Goal: Task Accomplishment & Management: Use online tool/utility

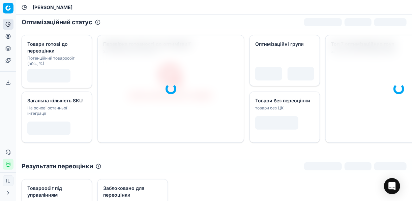
click at [7, 37] on icon at bounding box center [7, 36] width 5 height 5
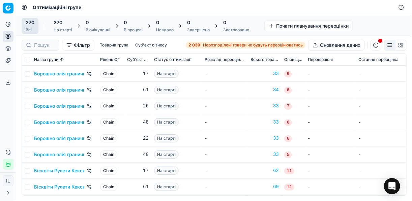
click at [204, 46] on span "Нерозподілені товари не будуть переоцінюватись" at bounding box center [253, 44] width 100 height 5
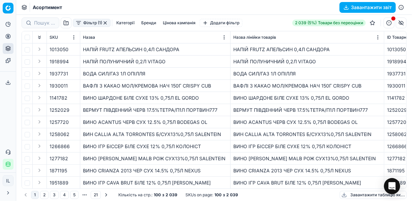
click at [79, 25] on button "Фільтр (1)" at bounding box center [92, 23] width 38 height 8
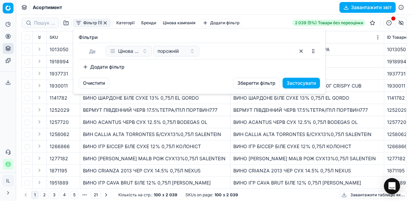
click at [88, 67] on button "Додати фільтр" at bounding box center [104, 67] width 50 height 11
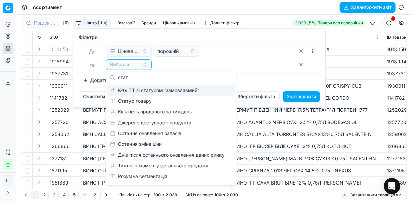
type input "стат"
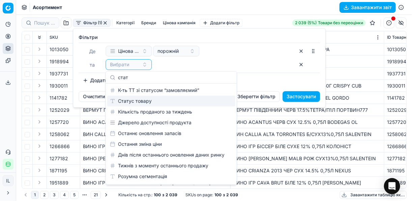
click at [133, 98] on div "Статус товару" at bounding box center [171, 101] width 128 height 11
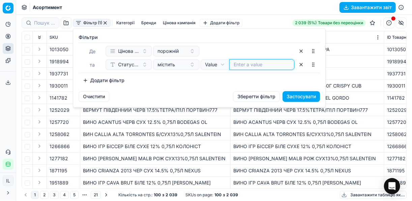
click at [240, 64] on input at bounding box center [261, 64] width 56 height 7
type input "1"
click at [89, 80] on button "Додати фільтр" at bounding box center [104, 80] width 50 height 11
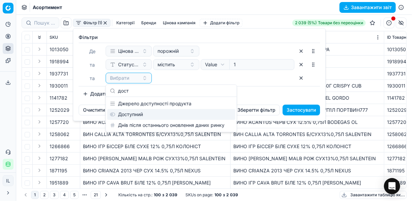
type input "дост"
click at [129, 112] on div "Доступний" at bounding box center [171, 114] width 128 height 11
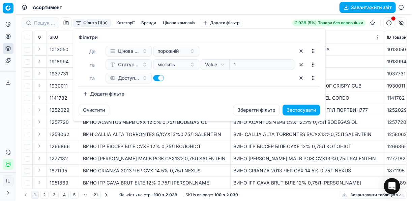
click at [87, 94] on button "Додати фільтр" at bounding box center [104, 94] width 50 height 11
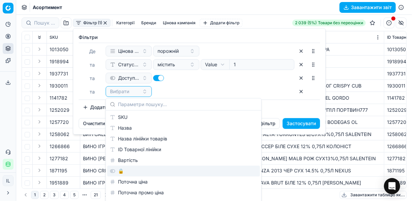
click at [132, 171] on div "🔒" at bounding box center [183, 171] width 153 height 11
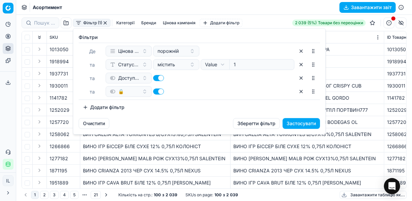
click at [154, 92] on button "button" at bounding box center [158, 92] width 11 height 6
checkbox input "false"
click at [310, 123] on button "Застосувати" at bounding box center [300, 123] width 37 height 11
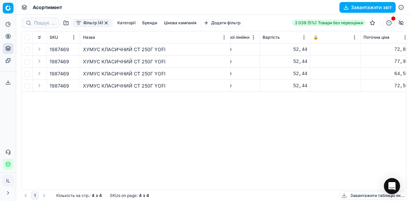
scroll to position [0, 188]
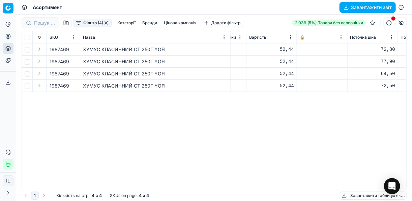
click at [73, 49] on button "button" at bounding box center [73, 49] width 7 height 7
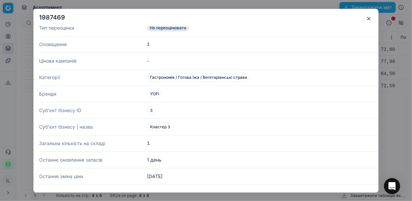
scroll to position [323, 0]
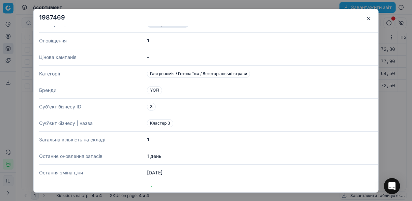
click at [368, 19] on button "button" at bounding box center [369, 18] width 8 height 8
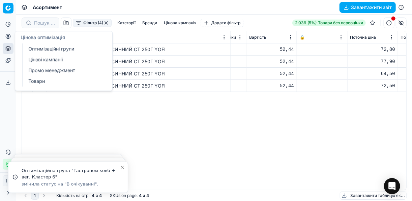
click at [42, 46] on link "Оптимізаційні групи" at bounding box center [65, 48] width 79 height 9
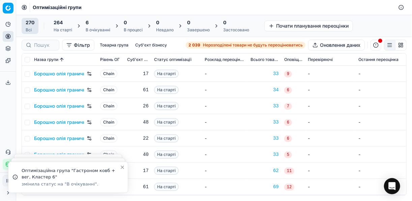
click at [89, 25] on div "6" at bounding box center [98, 22] width 25 height 7
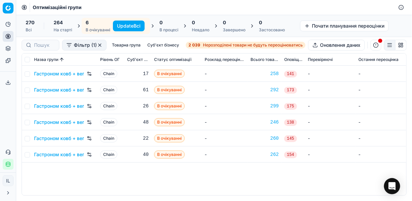
click at [124, 27] on button "Update Всі" at bounding box center [129, 26] width 32 height 11
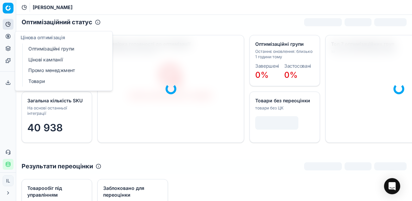
click at [51, 46] on link "Оптимізаційні групи" at bounding box center [65, 48] width 79 height 9
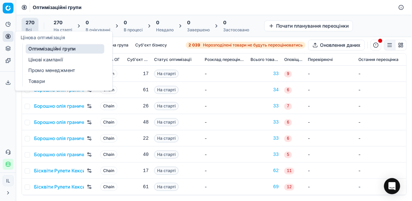
click at [49, 60] on link "Цінові кампанії" at bounding box center [65, 59] width 79 height 9
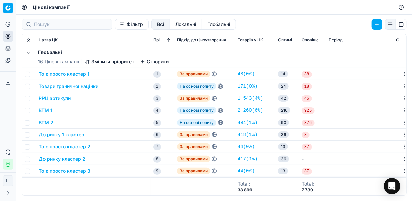
click at [115, 26] on button "Фільтр" at bounding box center [132, 24] width 34 height 11
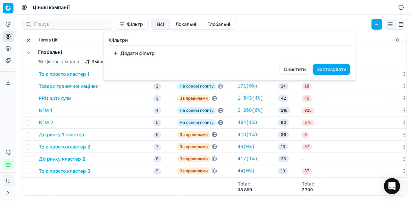
click at [122, 109] on html "Pricing platform Аналітика Цінова оптимізація Асортимент продукції Шаблони Серв…" at bounding box center [206, 100] width 412 height 201
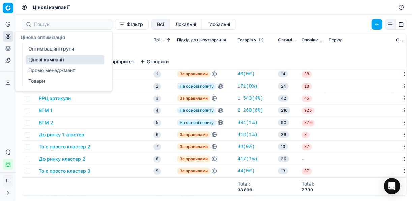
click at [8, 36] on icon at bounding box center [7, 36] width 5 height 5
click at [40, 49] on link "Оптимізаційні групи" at bounding box center [65, 48] width 79 height 9
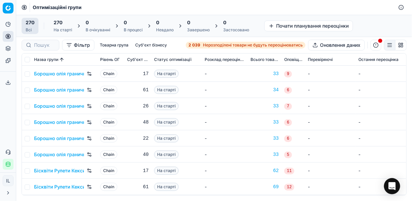
click at [68, 46] on button "Фільтр" at bounding box center [78, 45] width 32 height 11
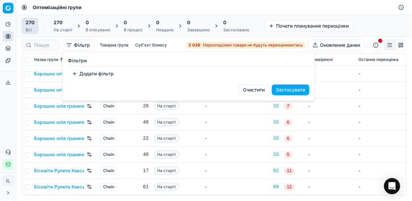
click at [78, 74] on button "Додати фільтр" at bounding box center [93, 73] width 50 height 11
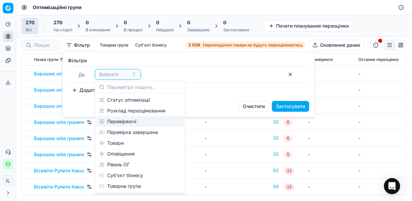
click at [187, 134] on html "Pricing platform Аналітика Цінова оптимізація Асортимент продукції Шаблони Серв…" at bounding box center [206, 100] width 412 height 201
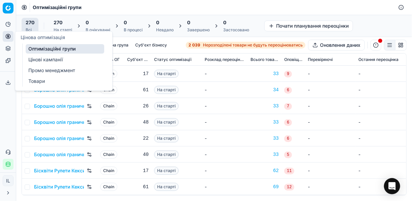
click at [40, 57] on link "Цінові кампанії" at bounding box center [65, 59] width 79 height 9
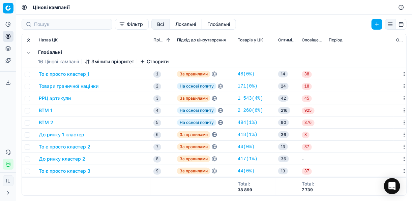
click at [115, 27] on button "Фільтр" at bounding box center [132, 24] width 34 height 11
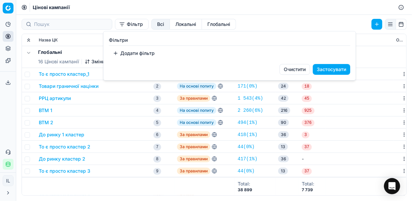
click at [125, 52] on button "Додати фільтр" at bounding box center [134, 53] width 50 height 11
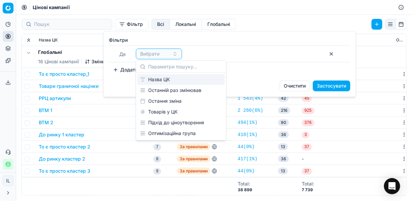
click at [161, 79] on div "Назва ЦК" at bounding box center [180, 79] width 87 height 11
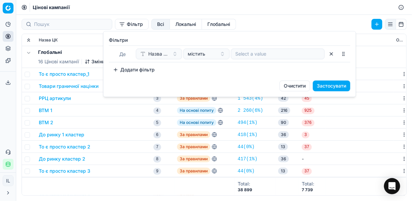
click at [273, 49] on div at bounding box center [278, 54] width 94 height 11
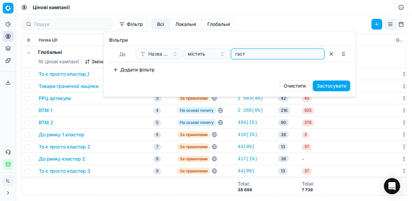
type input "гаст"
click at [345, 86] on button "Застосувати" at bounding box center [331, 86] width 37 height 11
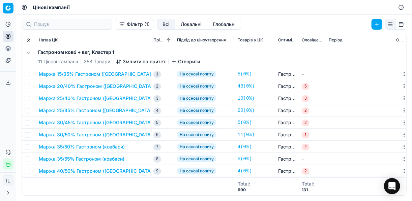
click at [65, 86] on button "Маржа 20/40% Гастроном (ковбаси)" at bounding box center [97, 86] width 116 height 7
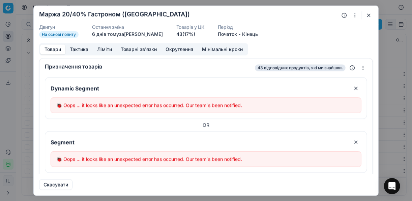
click at [370, 17] on button "button" at bounding box center [369, 15] width 8 height 8
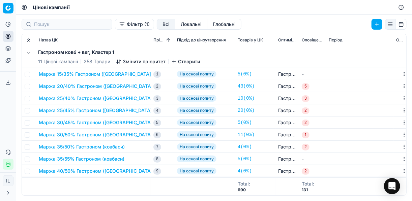
click at [46, 86] on button "Маржа 20/40% Гастроном (ковбаси)" at bounding box center [97, 86] width 116 height 7
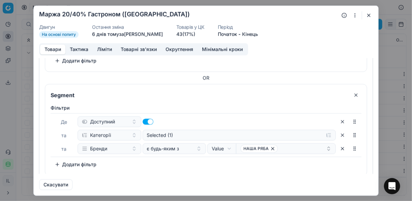
scroll to position [529, 0]
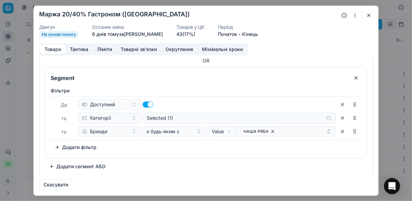
click at [72, 165] on button "Додати сегмент АБО" at bounding box center [77, 166] width 65 height 11
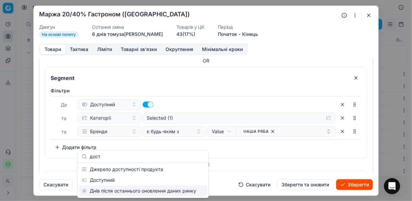
type input "дост"
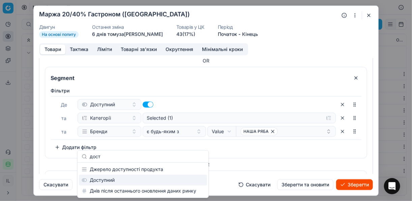
click at [110, 181] on div "Доступний" at bounding box center [143, 180] width 128 height 11
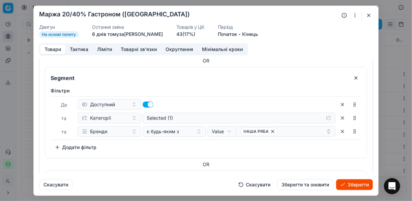
scroll to position [605, 0]
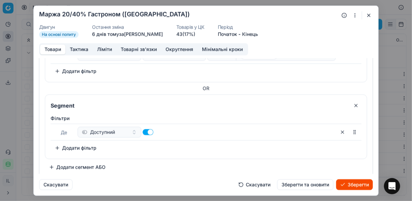
click at [53, 146] on button "Додати фільтр" at bounding box center [76, 148] width 50 height 11
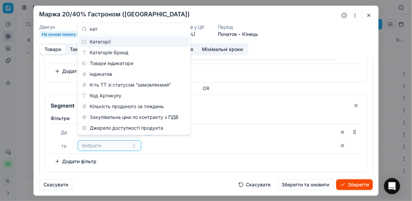
scroll to position [0, 0]
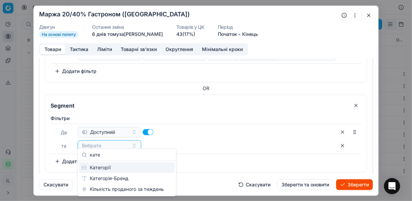
type input "кате"
click at [117, 169] on div "Категорії" at bounding box center [127, 167] width 96 height 11
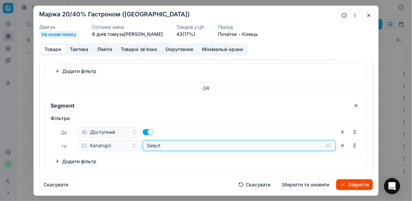
click at [324, 141] on button "Select" at bounding box center [239, 145] width 193 height 11
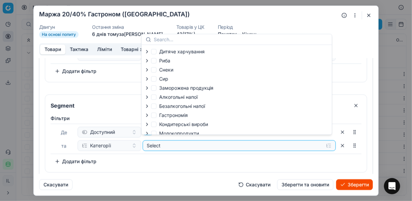
click at [148, 116] on icon "button" at bounding box center [146, 115] width 5 height 5
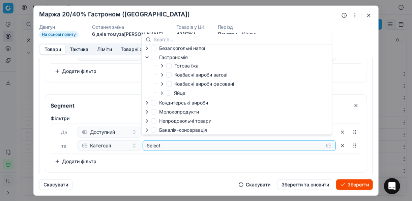
scroll to position [60, 0]
click at [161, 64] on icon "button" at bounding box center [161, 64] width 5 height 5
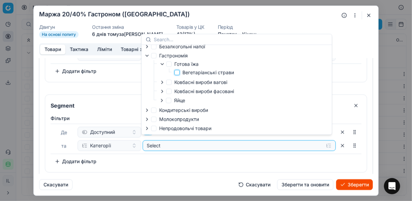
click at [177, 72] on input "Вегетаріанські страви" at bounding box center [176, 72] width 5 height 5
checkbox input "true"
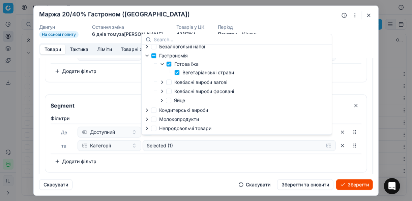
click at [353, 186] on button "Зберегти" at bounding box center [354, 184] width 37 height 11
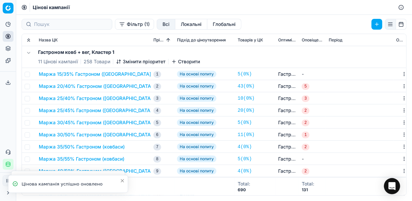
click at [71, 86] on button "Маржа 20/40% Гастроном (ковбаси)" at bounding box center [97, 86] width 116 height 7
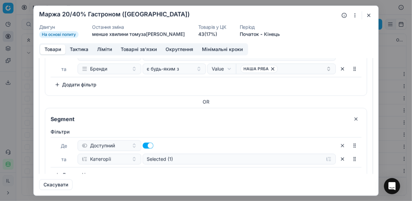
scroll to position [619, 0]
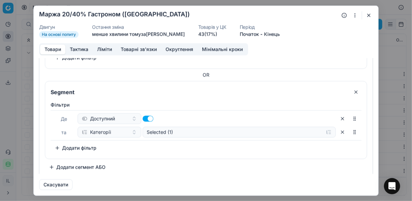
click at [58, 144] on button "Додати фільтр" at bounding box center [76, 148] width 50 height 11
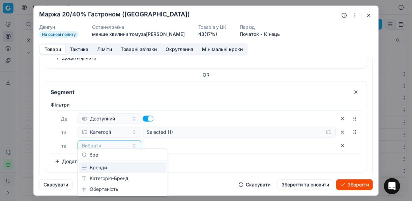
type input "бре"
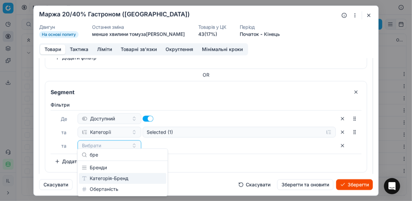
click at [109, 173] on div "Категорія-Бренд" at bounding box center [122, 178] width 87 height 11
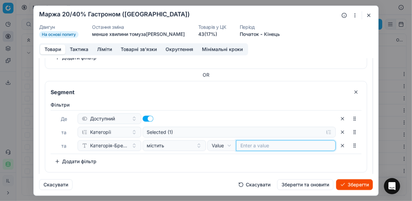
click at [252, 142] on input at bounding box center [285, 145] width 91 height 7
type input "y"
click at [252, 142] on input at bounding box center [285, 145] width 91 height 7
drag, startPoint x: 227, startPoint y: 160, endPoint x: 241, endPoint y: 151, distance: 16.5
click at [226, 159] on div "Фiльтри Де Доступний та Категорії Selected (1) та Категорія-Бренд містить Value…" at bounding box center [206, 133] width 311 height 65
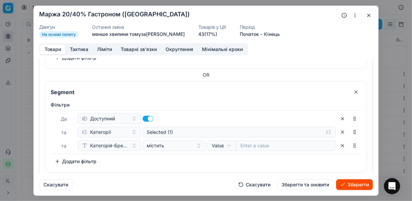
click at [337, 143] on button "button" at bounding box center [342, 145] width 11 height 11
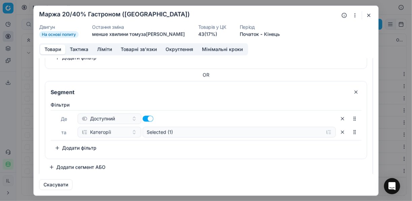
click at [63, 143] on button "Додати фільтр" at bounding box center [76, 148] width 50 height 11
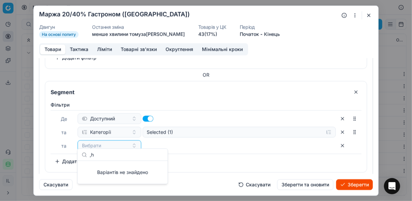
type input ","
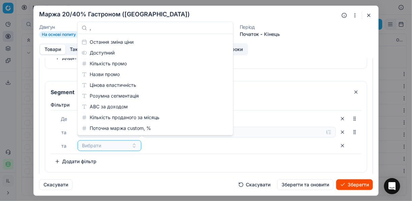
scroll to position [0, 0]
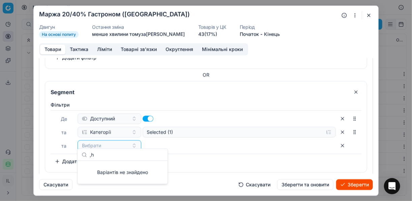
type input ","
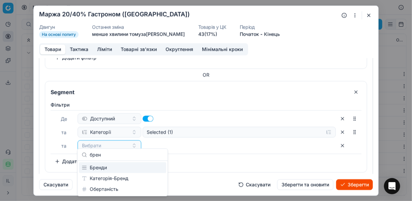
type input "брен"
click at [104, 171] on div "Бренди" at bounding box center [122, 167] width 87 height 11
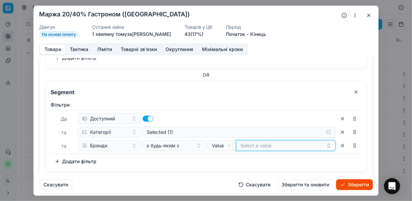
click at [270, 144] on button "Select a value" at bounding box center [286, 145] width 100 height 11
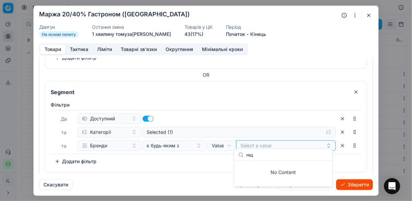
type input "н"
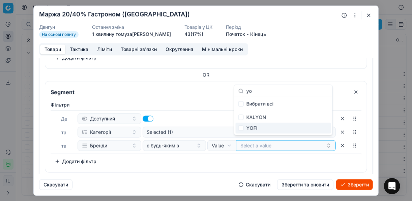
type input "yo"
click at [243, 127] on input "Suggestions" at bounding box center [240, 128] width 5 height 5
checkbox input "true"
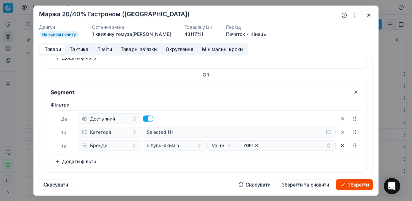
click at [353, 186] on button "Зберегти" at bounding box center [354, 184] width 37 height 11
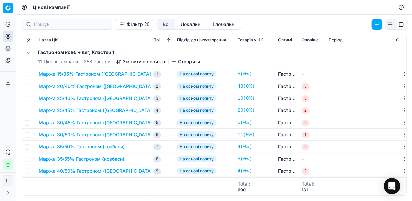
click at [73, 84] on button "Маржа 20/40% Гастроном (ковбаси)" at bounding box center [97, 86] width 116 height 7
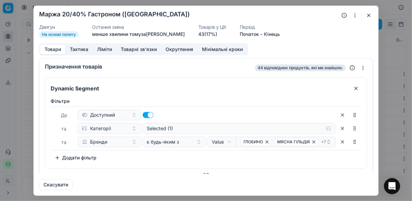
click at [354, 16] on button "button" at bounding box center [355, 15] width 8 height 8
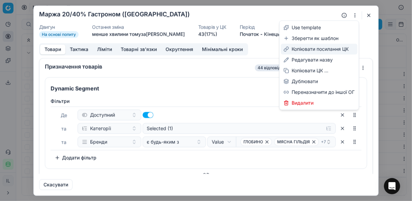
click at [317, 49] on div "Копіювати посилання ЦК" at bounding box center [319, 49] width 76 height 11
click at [353, 16] on button "button" at bounding box center [355, 15] width 8 height 8
click at [367, 15] on button "button" at bounding box center [369, 15] width 8 height 8
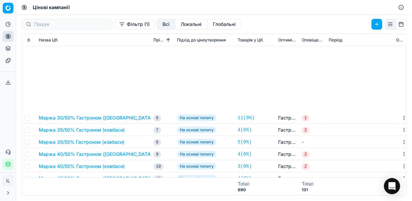
scroll to position [135, 0]
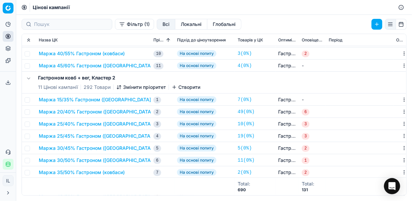
click at [77, 111] on button "Маржа 20/40% Гастроном (ковбаси)" at bounding box center [97, 111] width 116 height 7
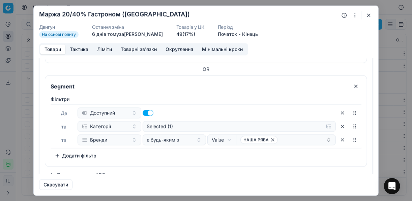
scroll to position [529, 0]
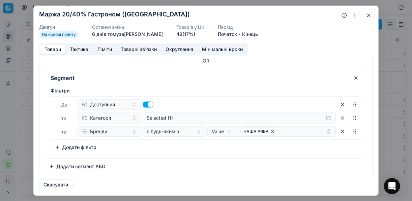
click at [80, 161] on button "Додати сегмент АБО" at bounding box center [77, 166] width 65 height 11
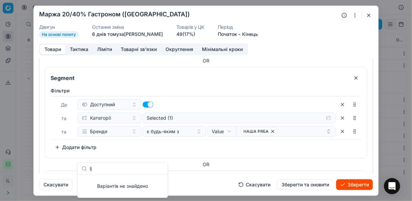
type input "l"
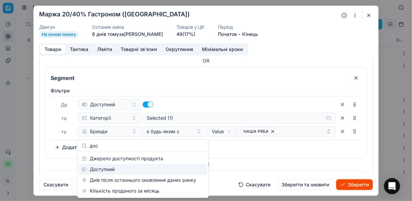
type input "дос"
click at [109, 168] on div "Доступний" at bounding box center [143, 169] width 128 height 11
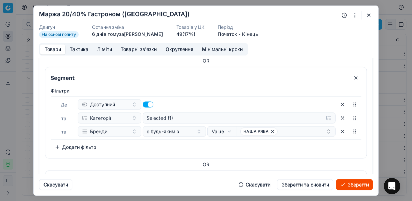
scroll to position [605, 0]
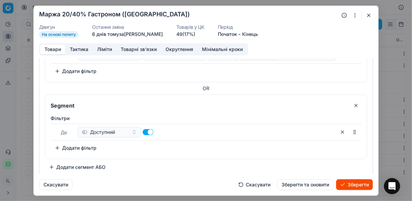
click at [81, 143] on button "Додати фільтр" at bounding box center [76, 148] width 50 height 11
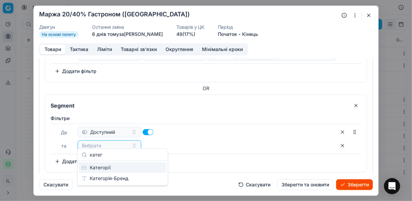
type input "катег"
click at [110, 169] on div "Категорії" at bounding box center [122, 167] width 87 height 11
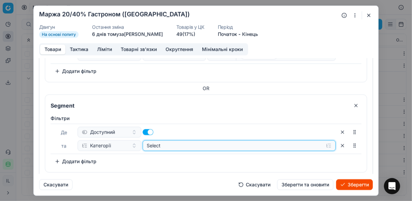
click at [325, 143] on button "Select" at bounding box center [239, 145] width 193 height 11
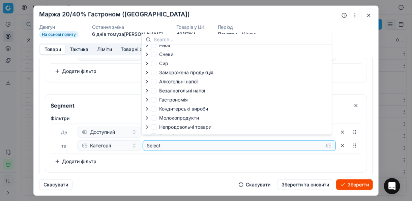
scroll to position [23, 0]
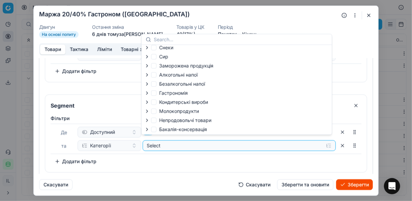
click at [147, 91] on icon "button" at bounding box center [146, 92] width 5 height 5
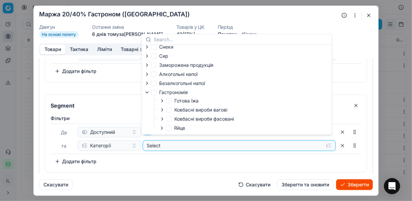
click at [161, 101] on icon "button" at bounding box center [161, 100] width 5 height 5
click at [176, 111] on input "Вегетаріанські страви" at bounding box center [176, 108] width 5 height 5
checkbox input "true"
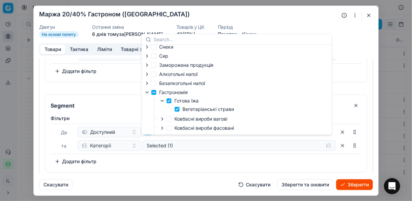
click at [355, 186] on button "Зберегти" at bounding box center [354, 184] width 37 height 11
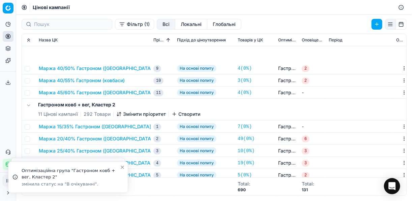
scroll to position [162, 0]
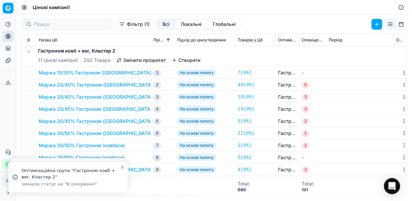
click at [76, 88] on button "Маржа 20/40% Гастроном (ковбаси)" at bounding box center [97, 85] width 116 height 7
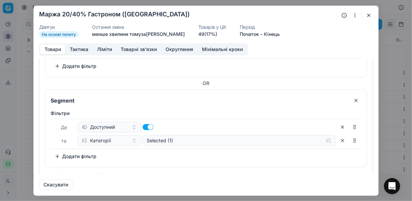
scroll to position [619, 0]
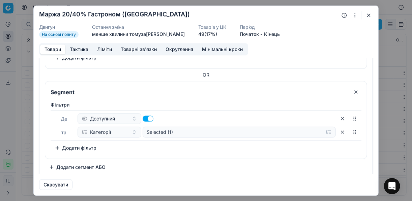
click at [57, 145] on button "Додати фільтр" at bounding box center [76, 148] width 50 height 11
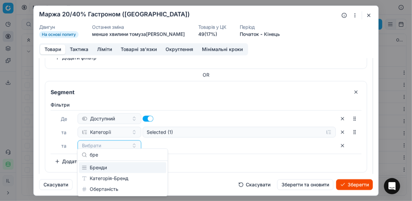
type input "бре"
click at [106, 168] on div "Бренди" at bounding box center [122, 167] width 87 height 11
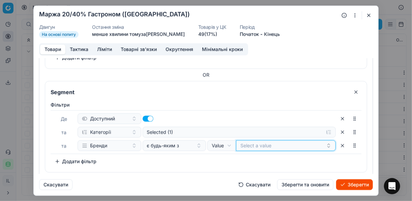
click at [285, 143] on button "Select a value" at bounding box center [286, 145] width 100 height 11
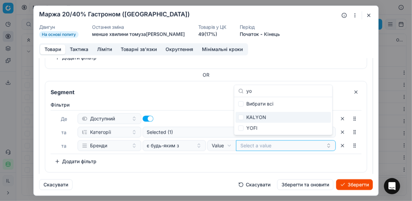
type input "yo"
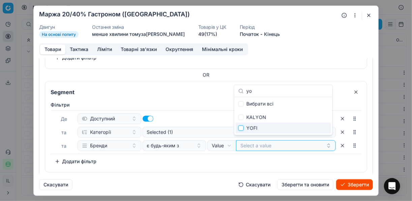
click at [242, 128] on input "Suggestions" at bounding box center [240, 128] width 5 height 5
checkbox input "true"
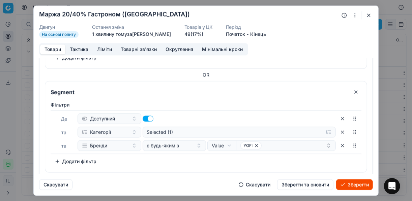
click at [347, 183] on button "Зберегти" at bounding box center [354, 184] width 37 height 11
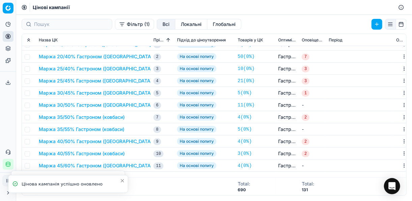
scroll to position [297, 0]
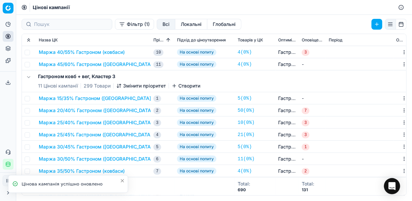
click at [77, 111] on button "Маржа 20/40% Гастроном (ковбаси)" at bounding box center [97, 110] width 116 height 7
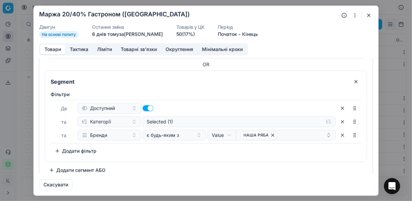
scroll to position [529, 0]
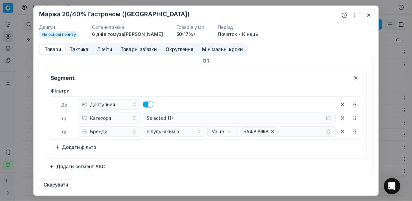
click at [73, 165] on button "Додати сегмент АБО" at bounding box center [77, 166] width 65 height 11
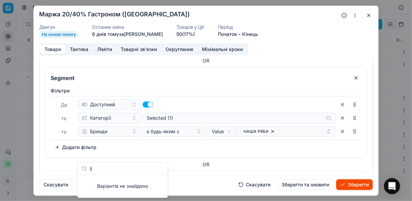
type input "l"
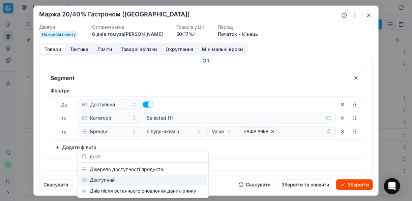
type input "дост"
click at [106, 179] on div "Доступний" at bounding box center [143, 180] width 128 height 11
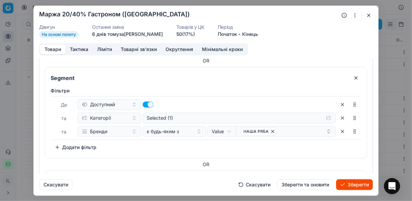
scroll to position [605, 0]
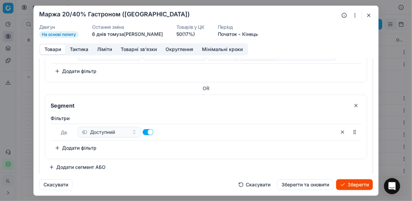
click at [59, 143] on button "Додати фільтр" at bounding box center [76, 148] width 50 height 11
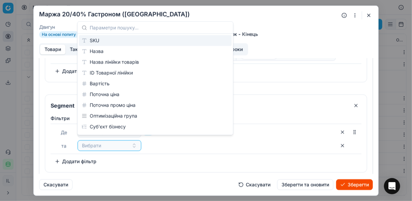
type input "с"
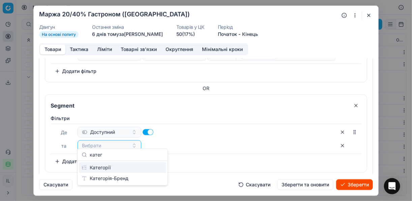
type input "катег"
click at [126, 166] on div "Категорії" at bounding box center [122, 167] width 87 height 11
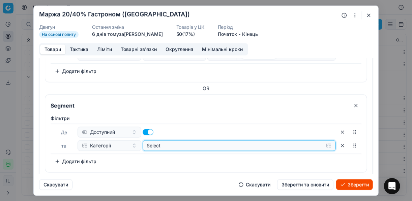
click at [324, 140] on button "Select" at bounding box center [239, 145] width 193 height 11
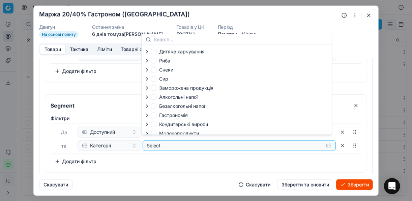
scroll to position [23, 0]
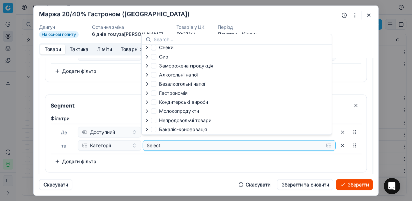
click at [148, 92] on icon "button" at bounding box center [146, 92] width 5 height 5
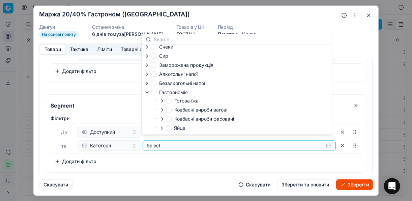
click at [162, 101] on icon "button" at bounding box center [161, 100] width 1 height 3
drag, startPoint x: 174, startPoint y: 109, endPoint x: 178, endPoint y: 110, distance: 3.8
click at [175, 109] on input "Вегетаріанські страви" at bounding box center [176, 108] width 5 height 5
checkbox input "true"
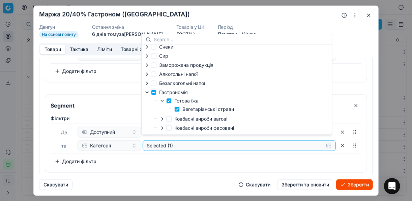
click at [221, 158] on div "Фiльтри Де Доступний та Категорії Selected (1) To pick up a sortable item, pres…" at bounding box center [206, 141] width 311 height 52
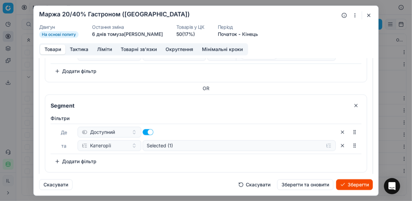
click at [70, 156] on button "Додати фільтр" at bounding box center [76, 161] width 50 height 11
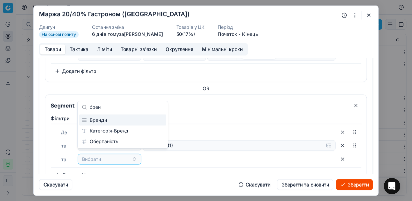
type input "брен"
click at [138, 117] on div "Бренди" at bounding box center [122, 120] width 87 height 11
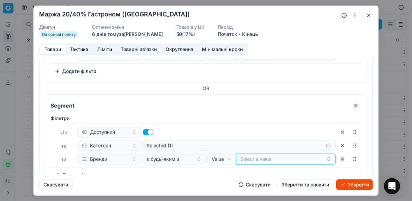
click at [248, 155] on button "Select a value" at bounding box center [286, 159] width 100 height 11
type input "yo"
click at [241, 143] on input "Suggestions" at bounding box center [240, 141] width 5 height 5
checkbox input "true"
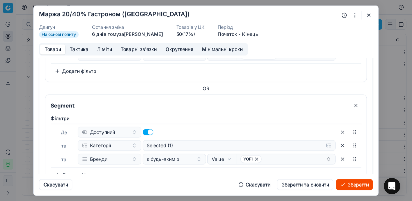
click at [356, 184] on button "Зберегти" at bounding box center [354, 184] width 37 height 11
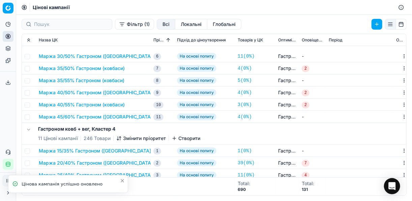
scroll to position [458, 0]
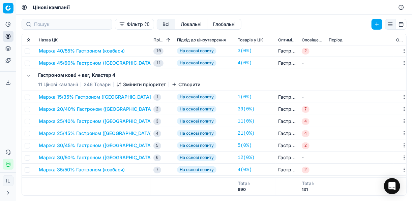
click at [68, 111] on button "Маржа 20/40% Гастроном (ковбаси)" at bounding box center [97, 109] width 116 height 7
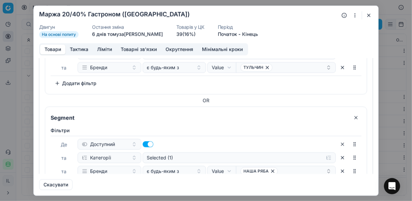
scroll to position [529, 0]
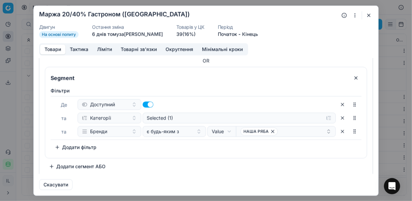
click at [62, 164] on button "Додати сегмент АБО" at bounding box center [77, 166] width 65 height 11
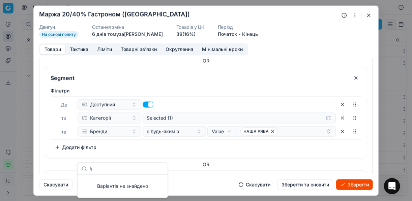
type input "l"
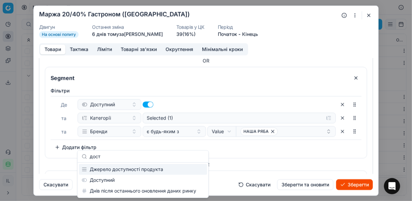
type input "дост"
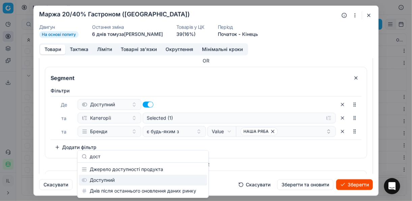
click at [142, 179] on div "Доступний" at bounding box center [143, 180] width 128 height 11
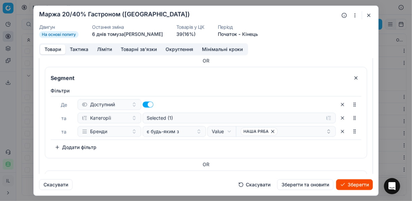
scroll to position [605, 0]
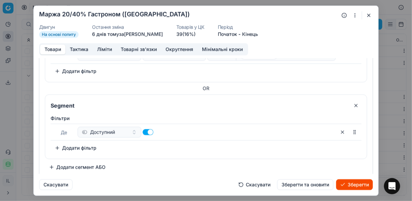
click at [62, 143] on button "Додати фільтр" at bounding box center [76, 148] width 50 height 11
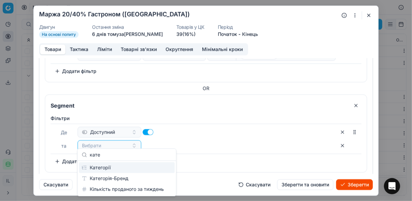
type input "кате"
click at [147, 165] on div "Категорії" at bounding box center [127, 167] width 96 height 11
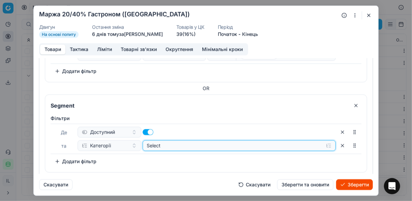
click at [325, 142] on button "Select" at bounding box center [239, 145] width 193 height 11
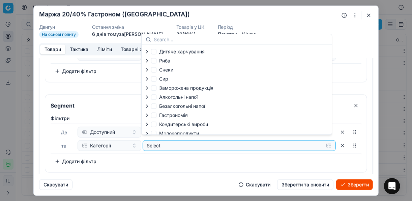
scroll to position [23, 0]
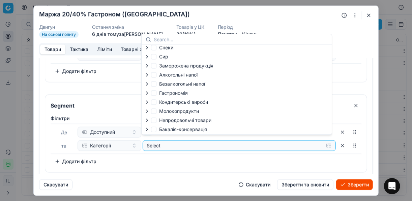
click at [148, 91] on icon "button" at bounding box center [146, 92] width 5 height 5
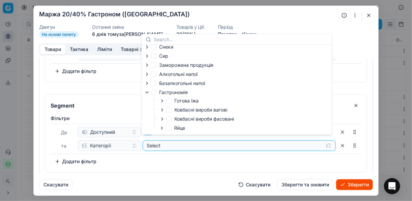
click at [163, 101] on icon "button" at bounding box center [161, 100] width 5 height 5
click at [175, 110] on input "Вегетаріанські страви" at bounding box center [176, 108] width 5 height 5
checkbox input "true"
click at [162, 158] on div "Фiльтри Де Доступний та Категорії Selected (1) To pick up a sortable item, pres…" at bounding box center [206, 141] width 311 height 52
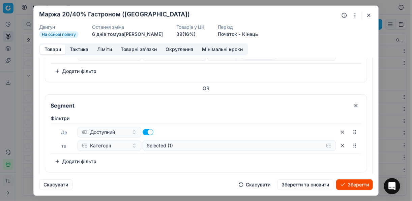
click at [59, 157] on button "Додати фільтр" at bounding box center [76, 161] width 50 height 11
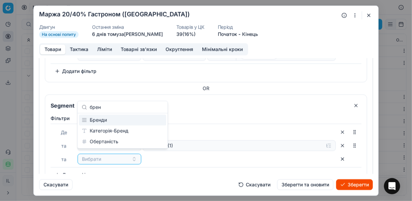
type input "брен"
click at [106, 122] on div "Бренди" at bounding box center [122, 120] width 87 height 11
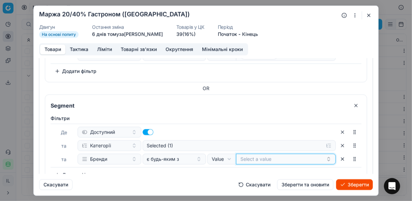
click at [268, 157] on button "Select a value" at bounding box center [286, 159] width 100 height 11
type input "yo"
click at [242, 142] on input "Suggestions" at bounding box center [240, 141] width 5 height 5
checkbox input "true"
click at [352, 183] on button "Зберегти" at bounding box center [354, 184] width 37 height 11
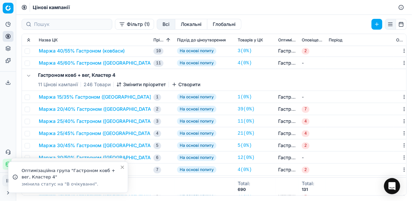
click at [87, 110] on button "Маржа 20/40% Гастроном (ковбаси)" at bounding box center [97, 109] width 116 height 7
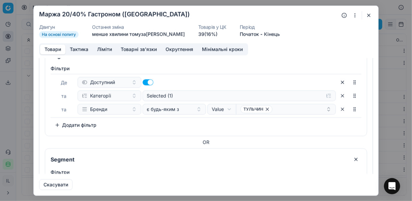
scroll to position [632, 0]
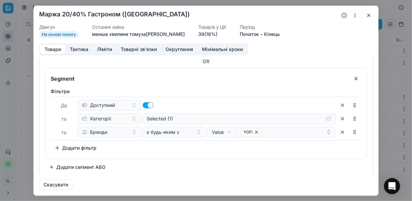
click at [368, 16] on button "button" at bounding box center [369, 15] width 8 height 8
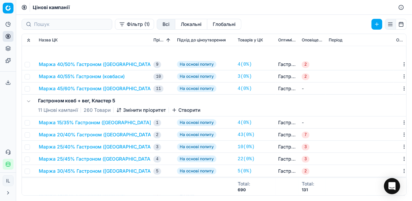
scroll to position [647, 0]
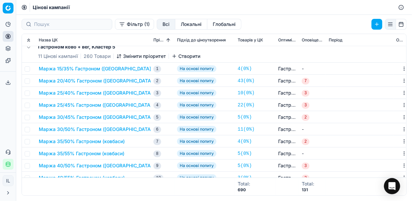
click at [68, 82] on button "Маржа 20/40% Гастроном (ковбаси)" at bounding box center [97, 80] width 116 height 7
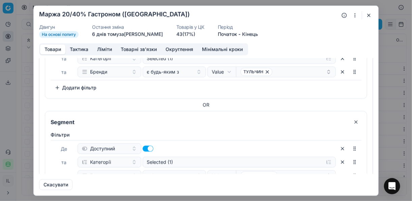
scroll to position [529, 0]
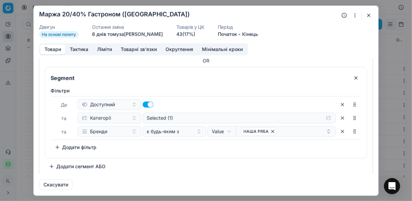
click at [62, 161] on button "Додати сегмент АБО" at bounding box center [77, 166] width 65 height 11
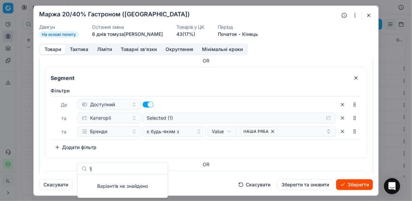
type input "l"
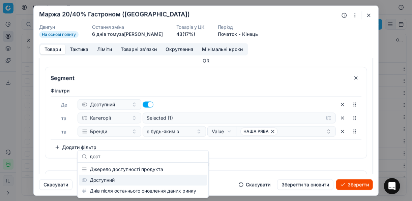
type input "дост"
click at [109, 181] on div "Доступний" at bounding box center [143, 180] width 128 height 11
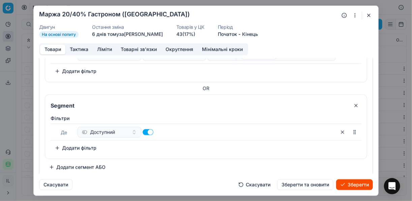
click at [67, 143] on button "Додати фільтр" at bounding box center [76, 148] width 50 height 11
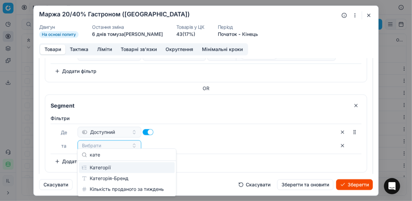
type input "кате"
click at [124, 166] on div "Категорії" at bounding box center [127, 167] width 96 height 11
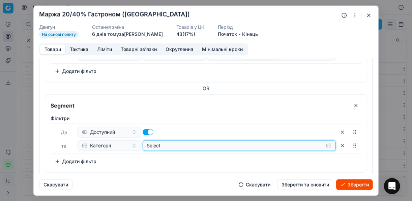
click at [324, 141] on button "Select" at bounding box center [239, 145] width 193 height 11
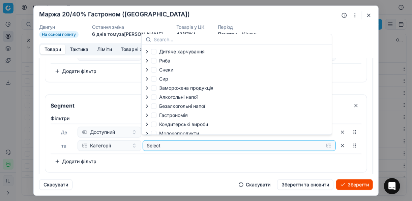
click at [146, 117] on icon "button" at bounding box center [146, 115] width 1 height 3
click at [160, 124] on icon "button" at bounding box center [161, 123] width 5 height 5
click at [175, 132] on input "Вегетаріанські страви" at bounding box center [176, 131] width 5 height 5
checkbox input "true"
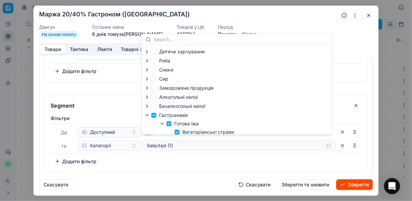
click at [62, 159] on button "Додати фільтр" at bounding box center [76, 161] width 50 height 11
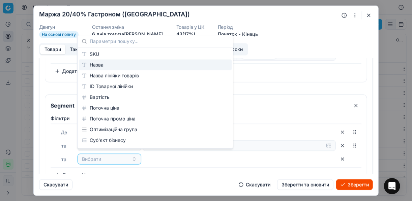
type input "Y"
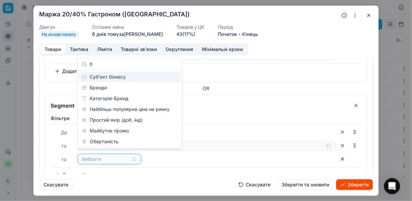
scroll to position [0, 0]
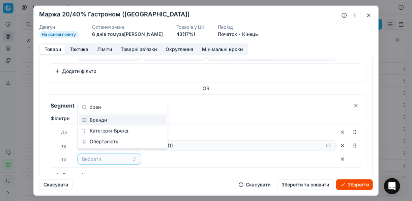
type input "брен"
click at [115, 121] on div "Бренди" at bounding box center [122, 120] width 87 height 11
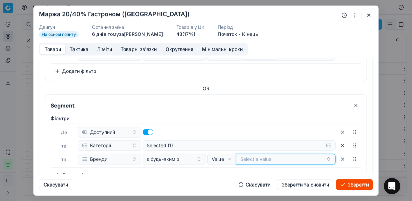
click at [302, 157] on button "Select a value" at bounding box center [286, 159] width 100 height 11
type input "yo"
click at [317, 144] on div "YOFI" at bounding box center [283, 141] width 95 height 11
checkbox input "true"
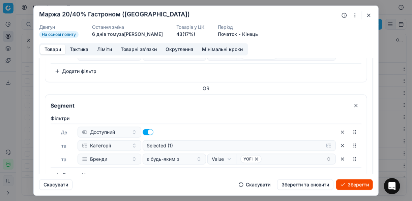
click at [350, 184] on button "Зберегти" at bounding box center [354, 184] width 37 height 11
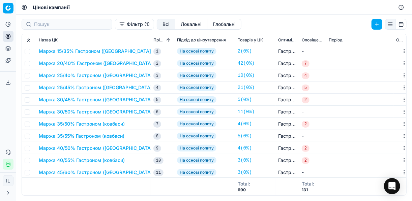
scroll to position [825, 0]
click at [84, 61] on button "Маржа 20/40% Гастроном (ковбаси)" at bounding box center [97, 63] width 116 height 7
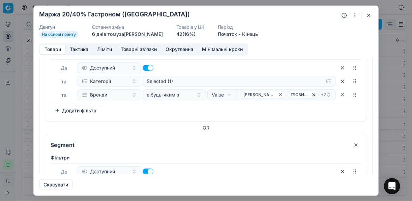
scroll to position [529, 0]
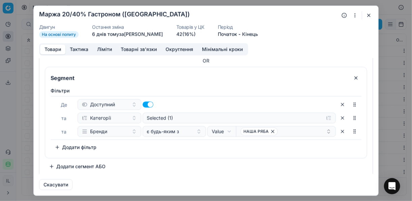
click at [73, 164] on button "Додати сегмент АБО" at bounding box center [77, 166] width 65 height 11
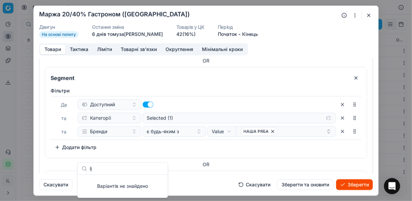
type input "l"
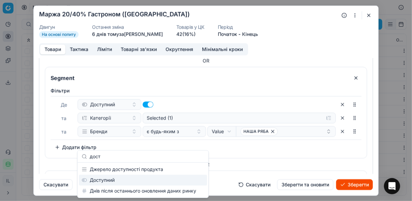
type input "дост"
drag, startPoint x: 120, startPoint y: 181, endPoint x: 107, endPoint y: 172, distance: 16.3
click at [120, 181] on div "Доступний" at bounding box center [143, 180] width 128 height 11
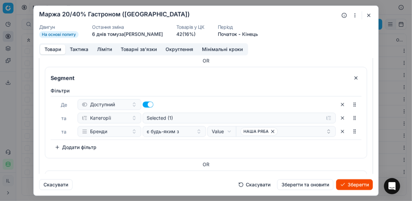
scroll to position [605, 0]
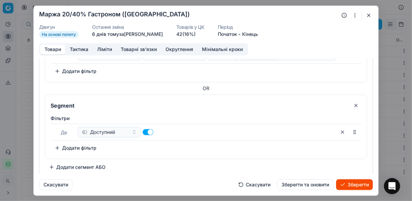
click at [70, 147] on button "Додати фільтр" at bounding box center [76, 148] width 50 height 11
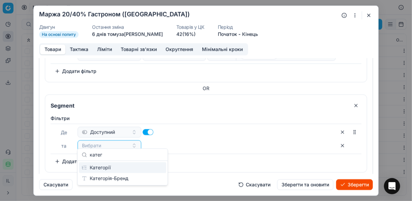
type input "катег"
click at [121, 170] on div "Категорії" at bounding box center [122, 167] width 87 height 11
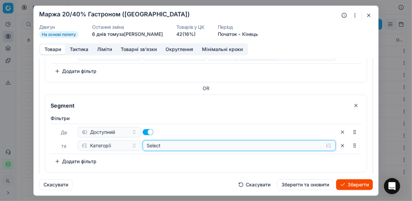
click at [321, 141] on button "Select" at bounding box center [239, 145] width 193 height 11
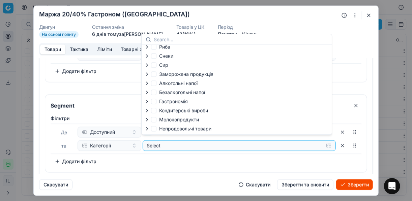
scroll to position [23, 0]
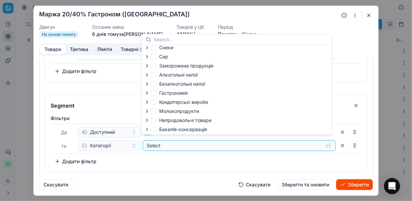
click at [146, 92] on icon "button" at bounding box center [146, 93] width 1 height 3
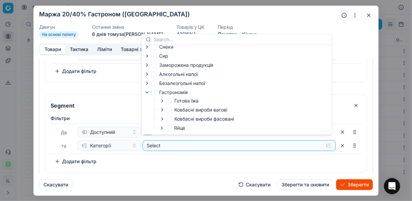
drag, startPoint x: 163, startPoint y: 102, endPoint x: 168, endPoint y: 102, distance: 5.1
click at [163, 102] on icon "button" at bounding box center [161, 100] width 5 height 5
drag, startPoint x: 178, startPoint y: 110, endPoint x: 191, endPoint y: 111, distance: 13.2
click at [178, 110] on input "Вегетаріанські страви" at bounding box center [176, 108] width 5 height 5
checkbox input "true"
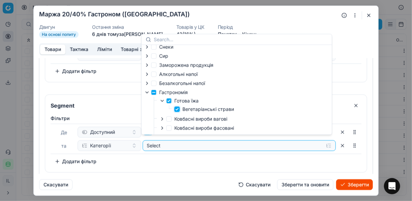
checkbox input "true"
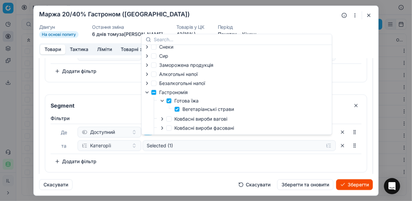
click at [207, 166] on div "Фiльтри Де Доступний та Категорії Selected (1) To pick up a sortable item, pres…" at bounding box center [205, 142] width 321 height 60
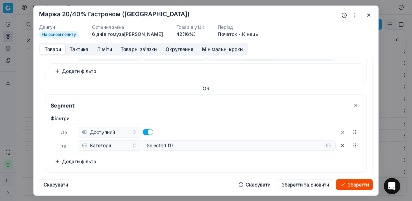
click at [62, 159] on button "Додати фільтр" at bounding box center [76, 161] width 50 height 11
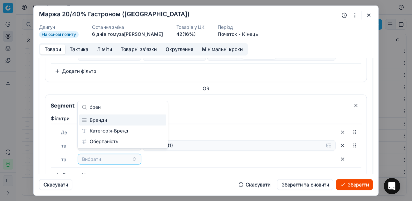
type input "брен"
click at [112, 121] on div "Бренди" at bounding box center [122, 120] width 87 height 11
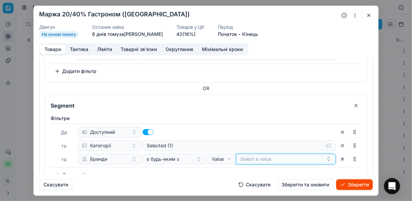
click at [302, 154] on button "Select a value" at bounding box center [286, 159] width 100 height 11
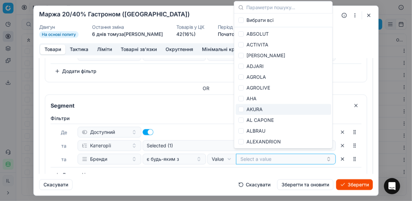
scroll to position [0, 0]
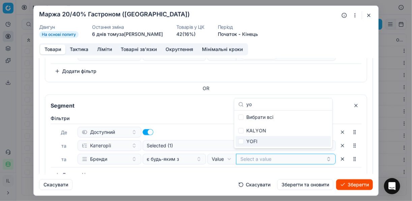
type input "yo"
click at [279, 142] on div "YOFI" at bounding box center [283, 141] width 95 height 11
checkbox input "true"
click at [310, 166] on div "Фiльтри Де Доступний та Категорії Selected (1) та Бренди є будь-яким з Value Fi…" at bounding box center [206, 147] width 311 height 65
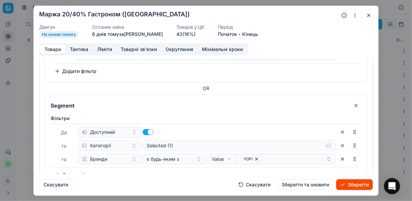
click at [350, 184] on button "Зберегти" at bounding box center [354, 184] width 37 height 11
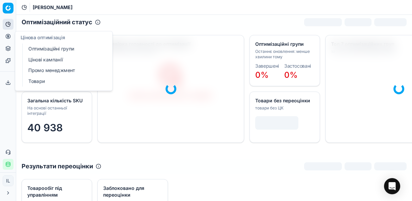
click at [45, 48] on link "Оптимізаційні групи" at bounding box center [65, 48] width 79 height 9
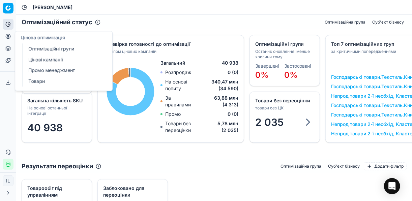
click at [57, 61] on link "Цінові кампанії" at bounding box center [65, 59] width 79 height 9
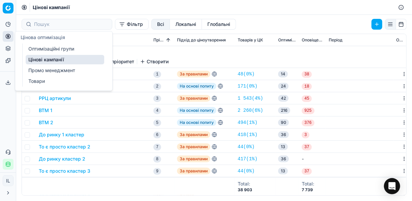
click at [33, 45] on link "Оптимізаційні групи" at bounding box center [65, 48] width 79 height 9
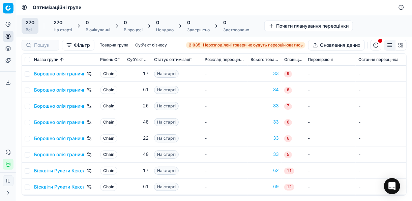
click at [203, 42] on span "Нерозподілені товари не будуть переоцінюватись" at bounding box center [253, 44] width 100 height 5
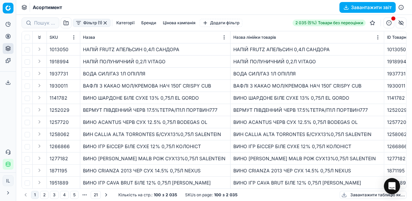
click at [80, 24] on button "Фільтр (1)" at bounding box center [92, 23] width 38 height 8
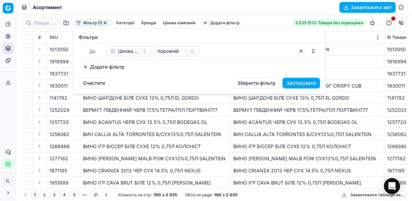
click at [95, 68] on button "Додати фільтр" at bounding box center [104, 67] width 50 height 11
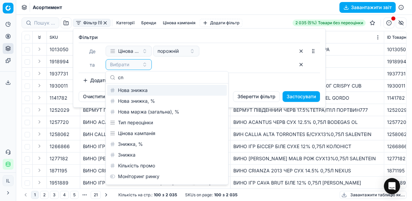
type input "c"
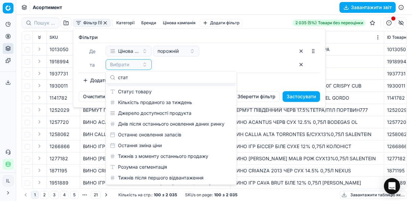
scroll to position [9, 0]
type input "стат"
click at [139, 91] on div "Статус товару" at bounding box center [171, 91] width 128 height 11
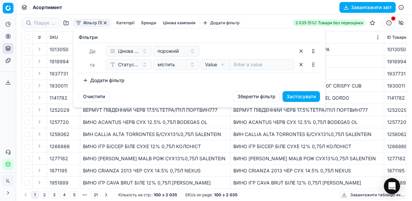
click at [96, 84] on button "Додати фільтр" at bounding box center [104, 80] width 50 height 11
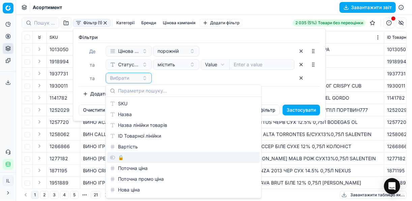
click at [129, 161] on div "🔒" at bounding box center [183, 157] width 153 height 11
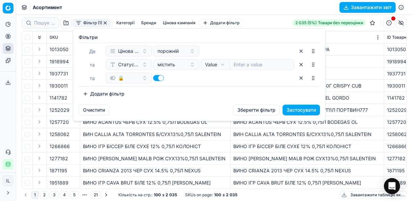
click at [155, 79] on button "button" at bounding box center [158, 78] width 11 height 6
checkbox input "false"
click at [89, 92] on button "Додати фільтр" at bounding box center [104, 94] width 50 height 11
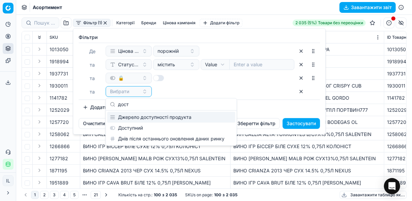
type input "дост"
click at [132, 125] on div "Доступний" at bounding box center [171, 128] width 128 height 11
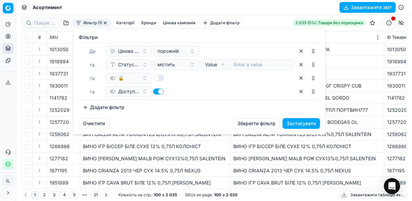
click at [300, 122] on button "Застосувати" at bounding box center [300, 123] width 37 height 11
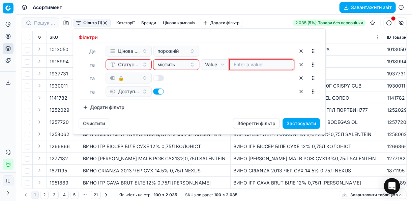
click at [240, 65] on input at bounding box center [261, 64] width 56 height 7
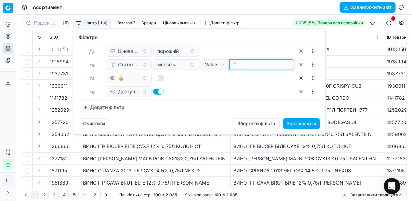
type input "1"
click at [296, 123] on button "Застосувати" at bounding box center [300, 123] width 37 height 11
